Goal: Transaction & Acquisition: Download file/media

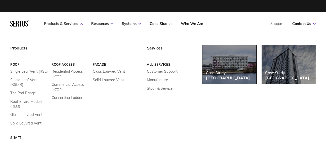
click at [70, 22] on link "Products & Services" at bounding box center [63, 23] width 39 height 5
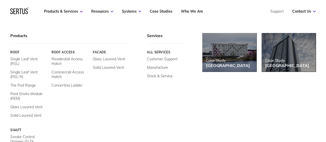
scroll to position [129, 0]
click at [26, 83] on link "The Pod Range" at bounding box center [22, 85] width 25 height 5
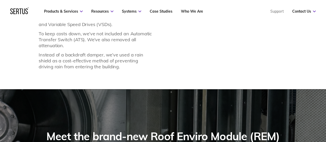
scroll to position [541, 0]
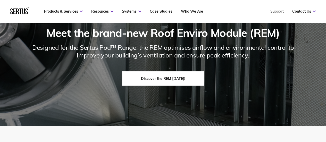
click at [159, 78] on link "Discover the REM [DATE]!" at bounding box center [163, 78] width 82 height 14
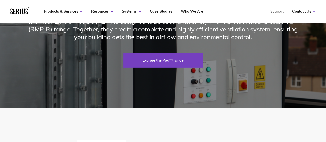
scroll to position [875, 0]
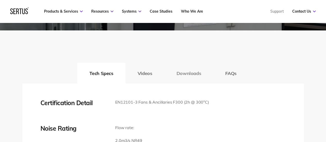
click at [190, 83] on button "Downloads" at bounding box center [188, 73] width 49 height 21
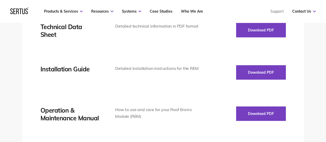
scroll to position [952, 0]
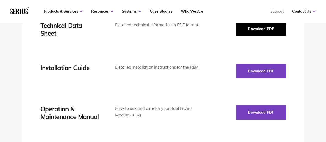
click at [248, 36] on button "Download PDF" at bounding box center [261, 29] width 50 height 14
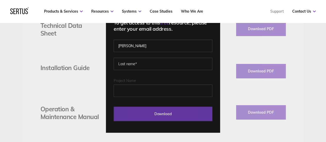
click at [149, 114] on input "Download" at bounding box center [163, 114] width 99 height 14
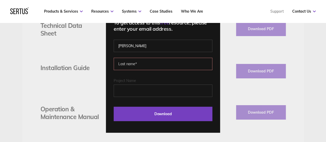
click at [150, 68] on input "text" at bounding box center [163, 64] width 99 height 12
type input "[PERSON_NAME]"
click at [172, 123] on div "To get access to this free resource, please enter your email address. [PERSON_N…" at bounding box center [163, 70] width 114 height 123
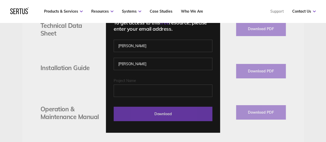
click at [172, 114] on input "Download" at bounding box center [163, 114] width 99 height 14
